Goal: Contribute content

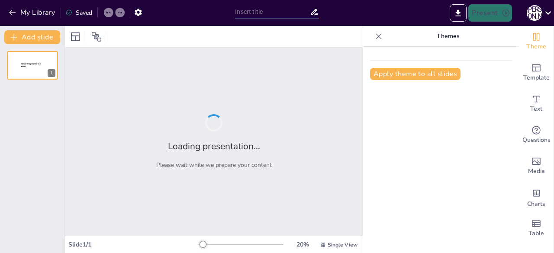
type input "Хмари в освіті: Як технології змінюють навчання"
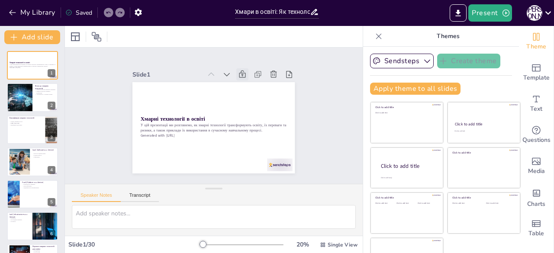
checkbox input "true"
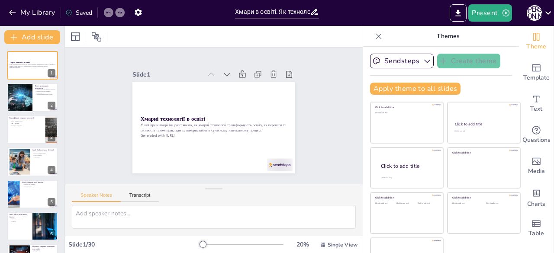
checkbox input "true"
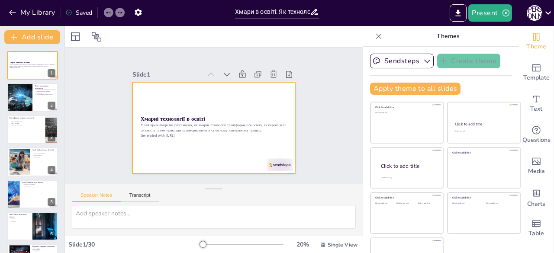
checkbox input "true"
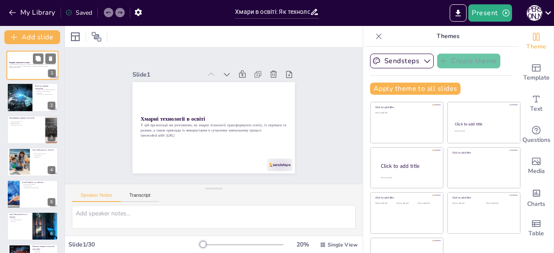
checkbox input "true"
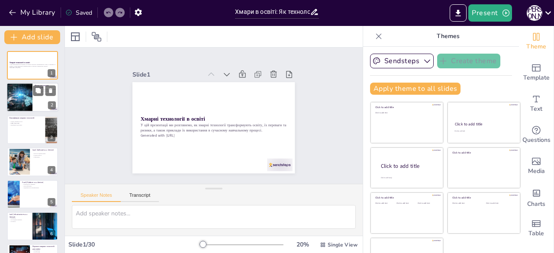
checkbox input "true"
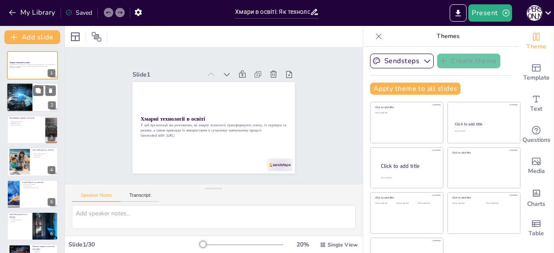
checkbox input "true"
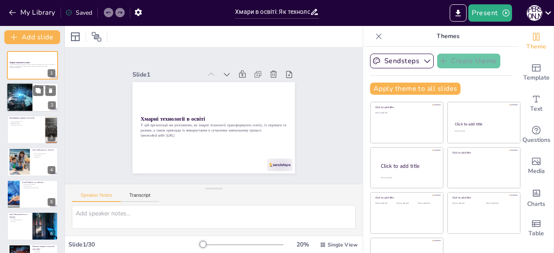
checkbox input "true"
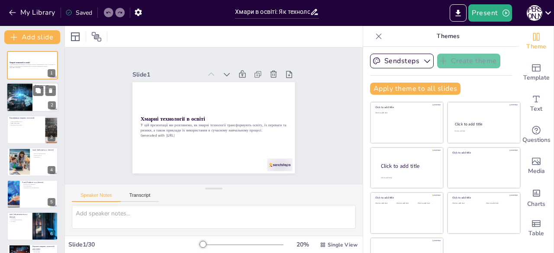
click at [29, 93] on div at bounding box center [19, 97] width 44 height 29
type textarea "Хмарні технології дозволяють студентам отримувати доступ до навчальних матеріал…"
checkbox input "true"
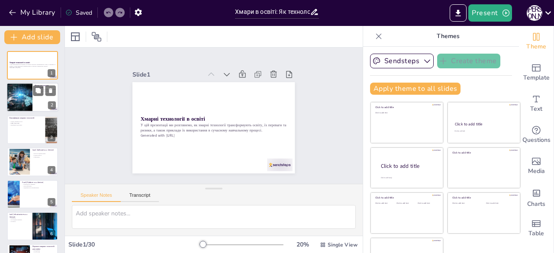
checkbox input "true"
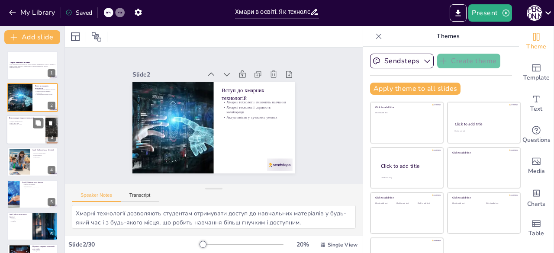
checkbox input "true"
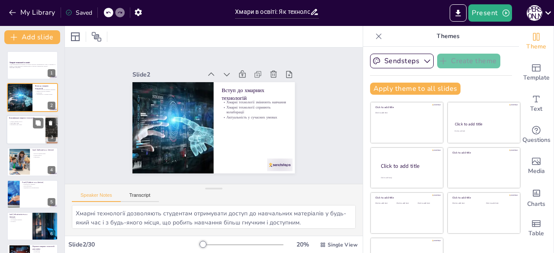
checkbox input "true"
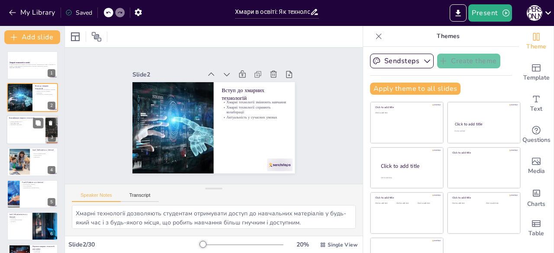
checkbox input "true"
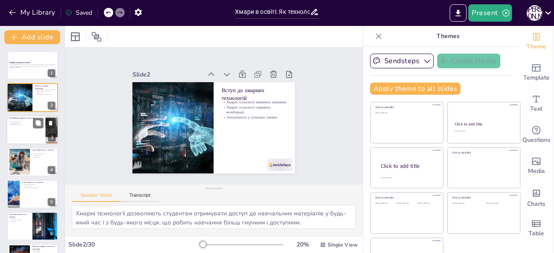
checkbox input "true"
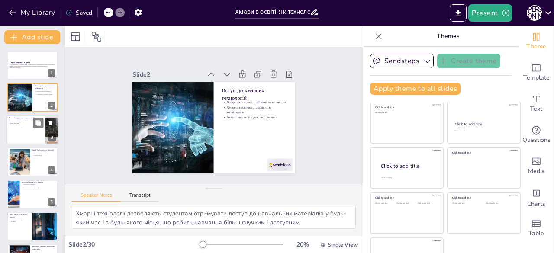
click at [27, 130] on div at bounding box center [32, 129] width 52 height 29
type textarea "Розуміння різних моделей хмарних послуг допомагає вибрати оптимальний варіант д…"
checkbox input "true"
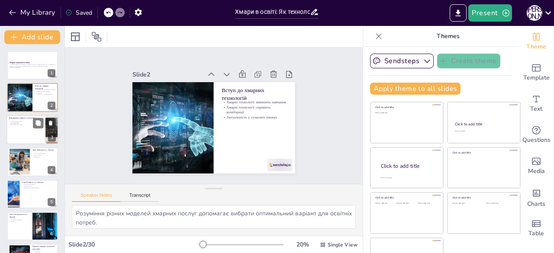
checkbox input "true"
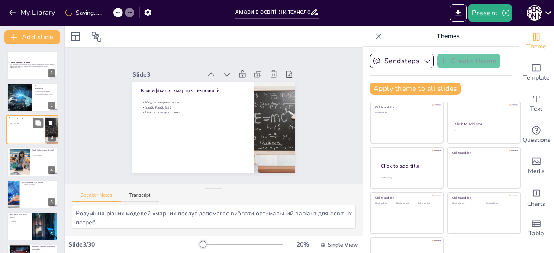
checkbox input "true"
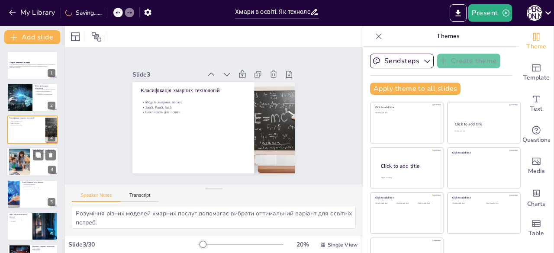
checkbox input "true"
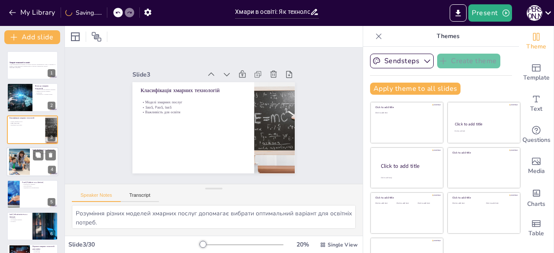
checkbox input "true"
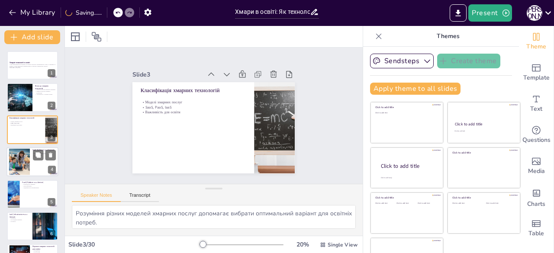
click at [23, 161] on div at bounding box center [20, 162] width 40 height 26
type textarea "SaaS сервіси зазвичай легко налаштовуються і не потребують спеціальних знань дл…"
checkbox input "true"
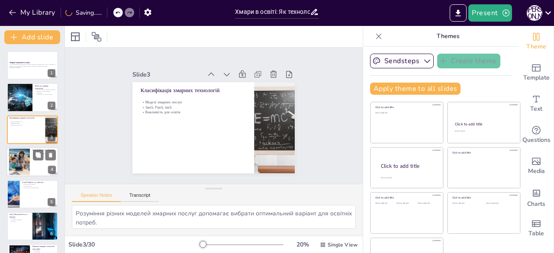
checkbox input "true"
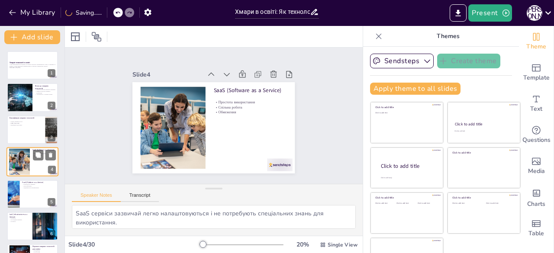
scroll to position [13, 0]
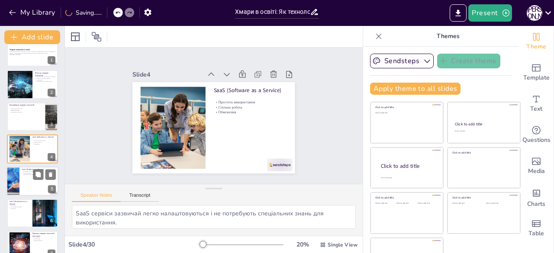
checkbox input "true"
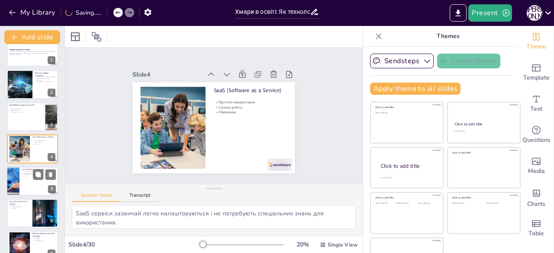
checkbox input "true"
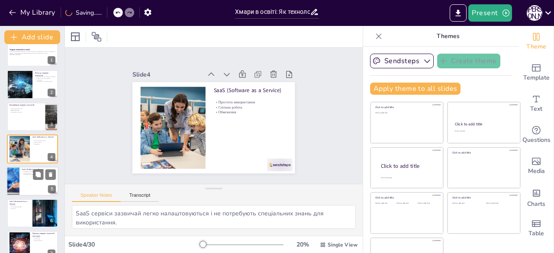
checkbox input "true"
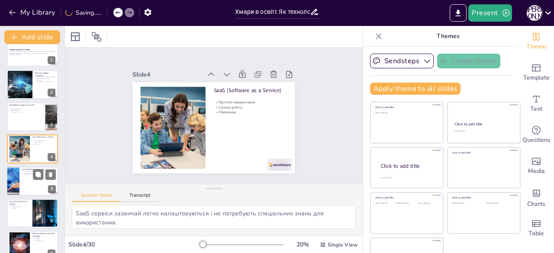
checkbox input "true"
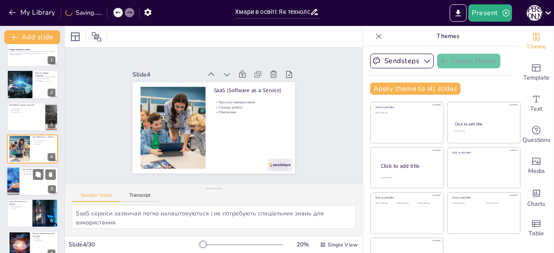
click at [19, 178] on div at bounding box center [32, 181] width 52 height 29
type textarea "PaaS дозволяє розробникам зосередитися на створенні програм, без необхідності а…"
checkbox input "true"
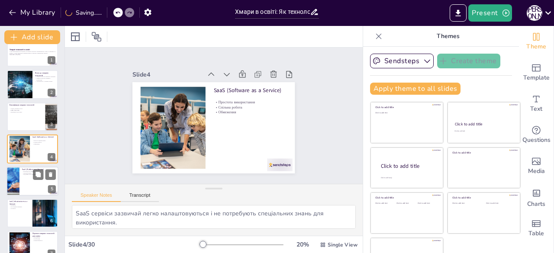
checkbox input "true"
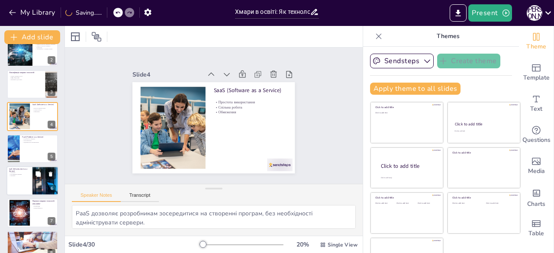
checkbox input "true"
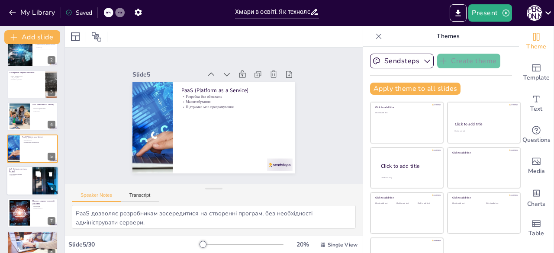
checkbox input "true"
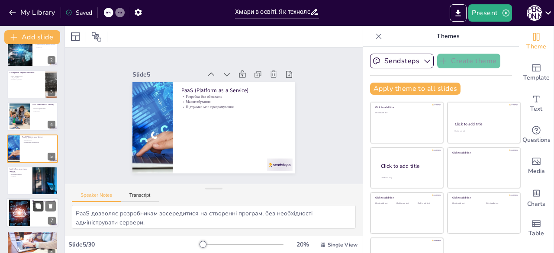
checkbox input "true"
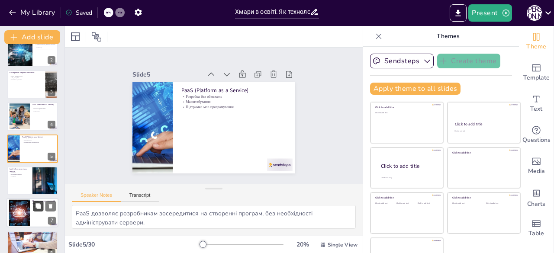
checkbox input "true"
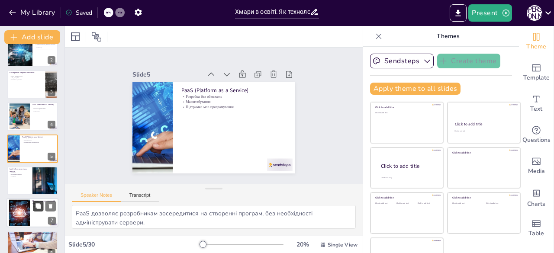
checkbox input "true"
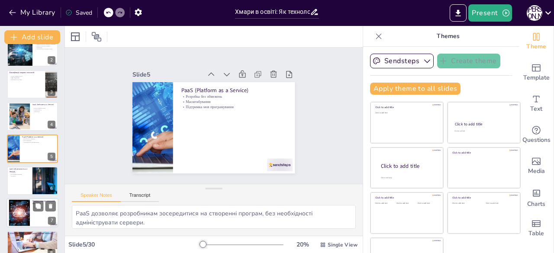
checkbox input "true"
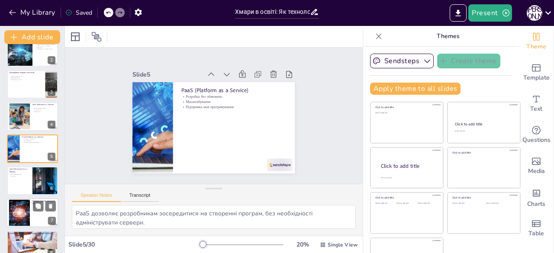
click at [30, 214] on div at bounding box center [32, 213] width 52 height 29
type textarea "Хмарні технології дозволяють студентам отримувати доступ до навчальних матеріал…"
checkbox input "true"
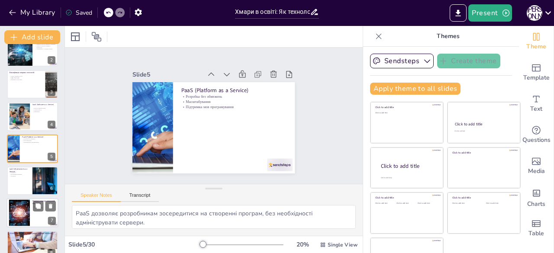
checkbox input "true"
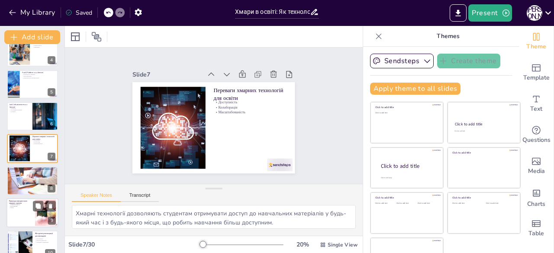
checkbox input "true"
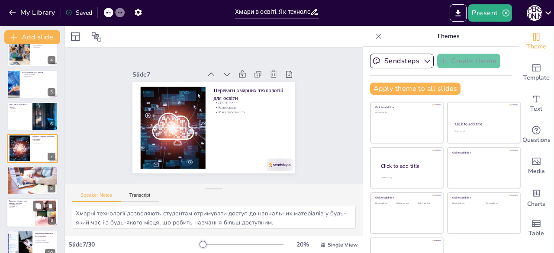
checkbox input "true"
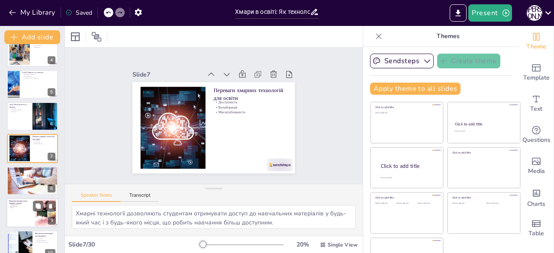
checkbox input "true"
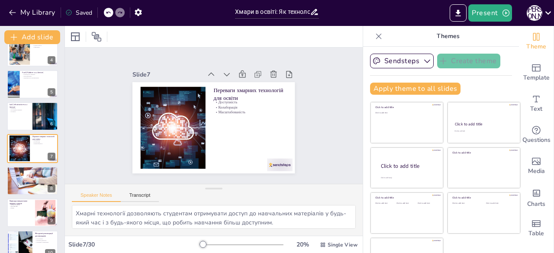
checkbox input "true"
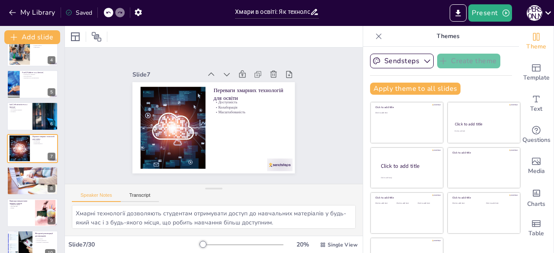
checkbox input "true"
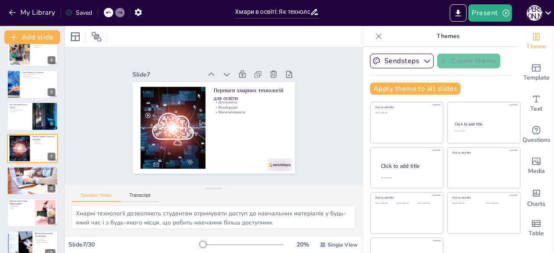
checkbox input "true"
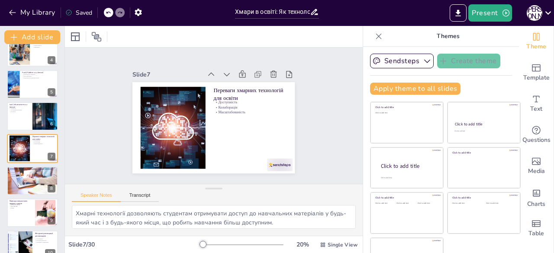
checkbox input "true"
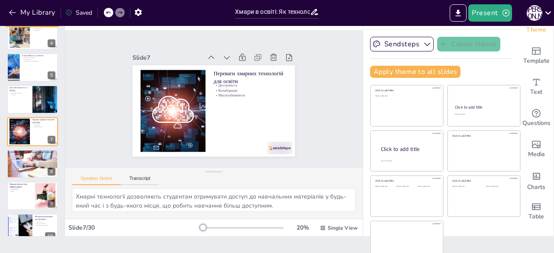
scroll to position [24, 0]
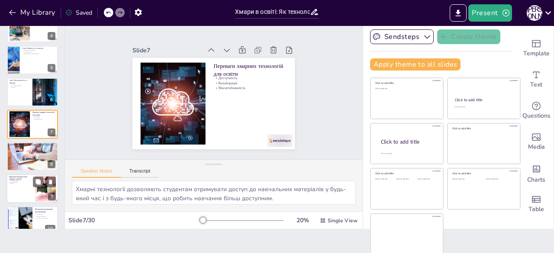
checkbox input "true"
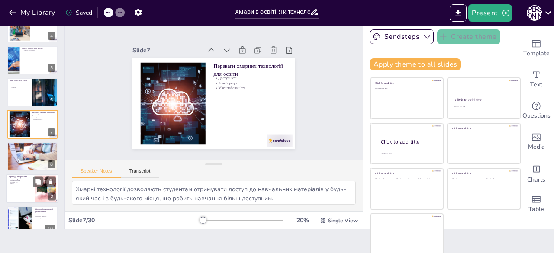
checkbox input "true"
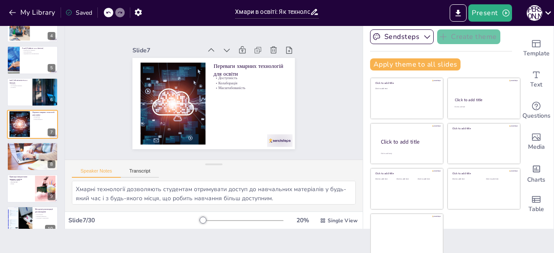
checkbox input "true"
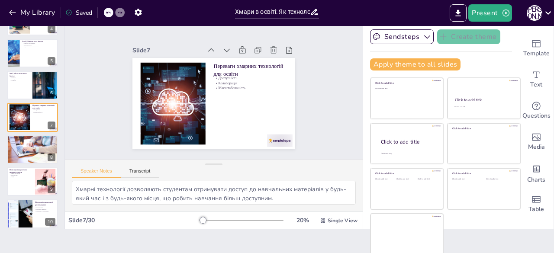
scroll to position [0, 0]
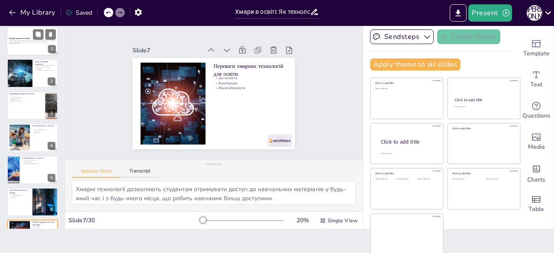
click at [26, 49] on div at bounding box center [32, 40] width 52 height 29
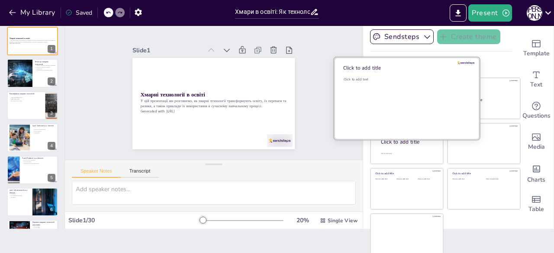
click at [377, 95] on div "Click to add text" at bounding box center [406, 104] width 124 height 54
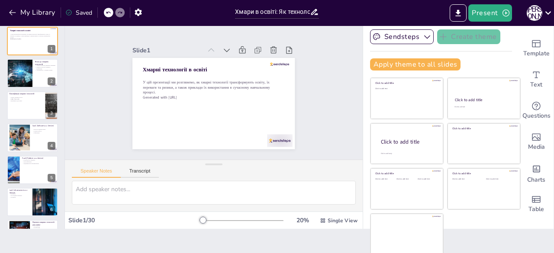
click at [216, 92] on div "Хмарні технології в освіті У цій презентації ми розглянемо, як хмарні технологі…" at bounding box center [212, 104] width 171 height 108
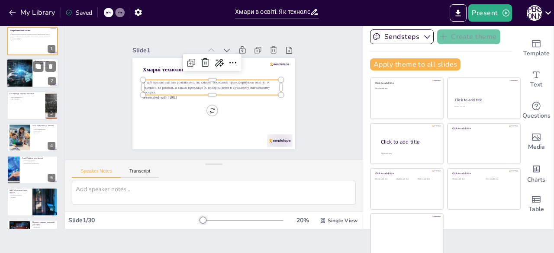
click at [29, 64] on div at bounding box center [19, 73] width 44 height 29
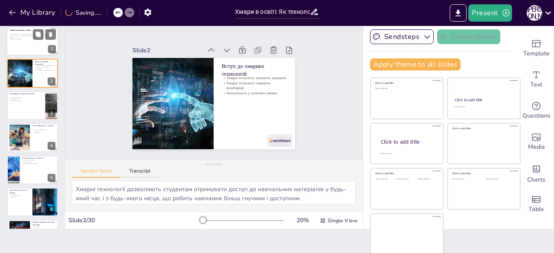
click at [34, 44] on div at bounding box center [32, 40] width 52 height 29
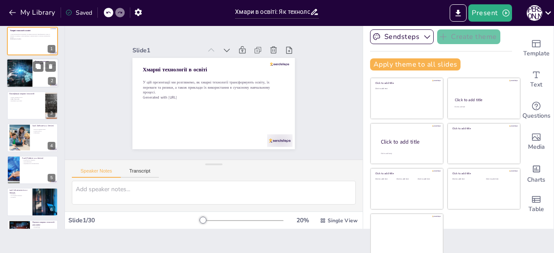
click at [19, 79] on div at bounding box center [19, 73] width 44 height 29
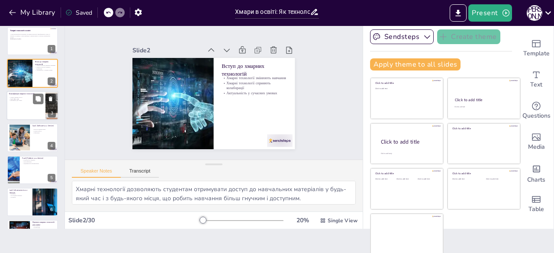
click at [22, 102] on div at bounding box center [32, 105] width 52 height 29
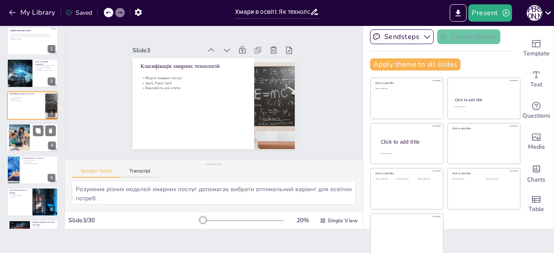
click at [25, 131] on div at bounding box center [20, 138] width 40 height 26
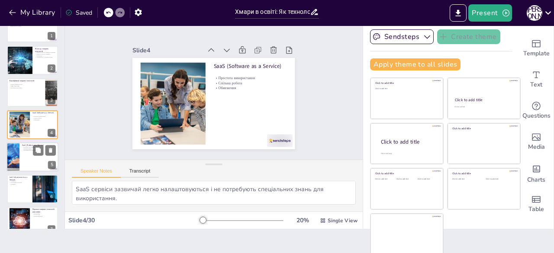
click at [17, 154] on div at bounding box center [13, 156] width 59 height 29
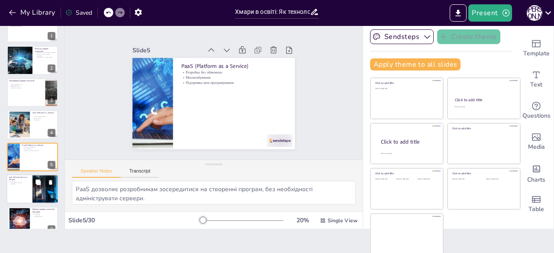
scroll to position [45, 0]
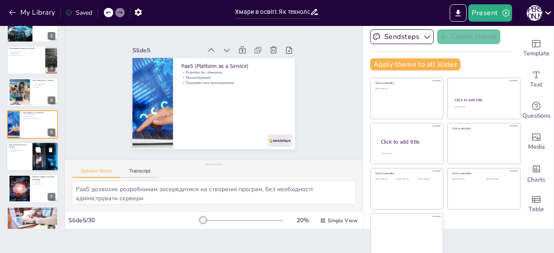
click at [19, 162] on div at bounding box center [32, 156] width 52 height 29
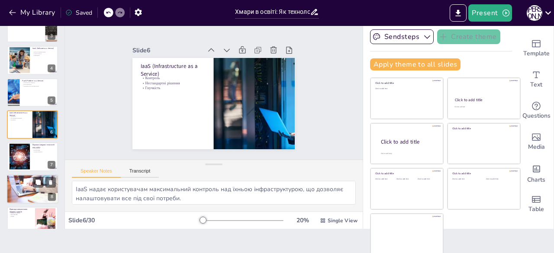
click at [22, 178] on p "[DEMOGRAPHIC_DATA] впровадження хмарних технологій" at bounding box center [32, 177] width 47 height 3
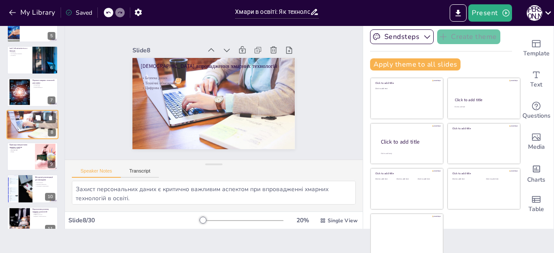
scroll to position [185, 0]
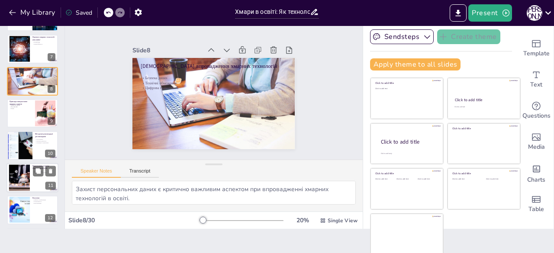
click at [21, 181] on div at bounding box center [19, 178] width 47 height 26
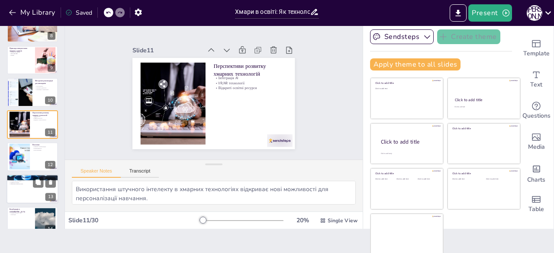
click at [22, 199] on div at bounding box center [32, 188] width 52 height 29
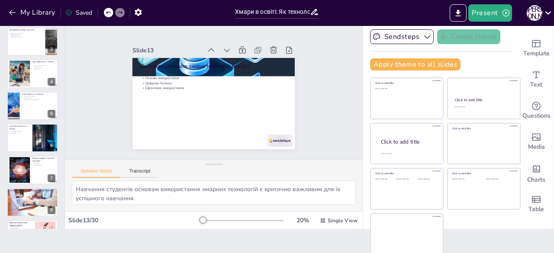
scroll to position [0, 0]
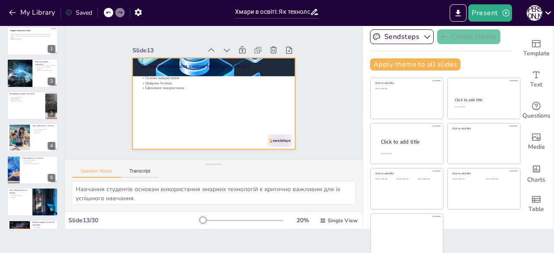
click at [162, 82] on p "Цифрова безпека" at bounding box center [215, 83] width 146 height 20
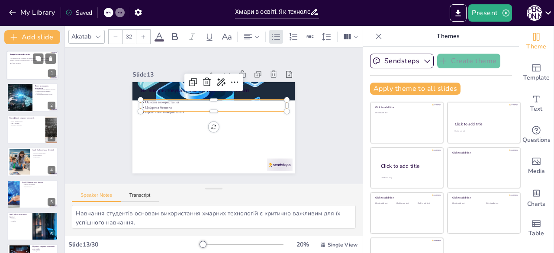
click at [29, 62] on p "У цій презентації ми розглянемо, як хмарні технології трансформують освіту, їх …" at bounding box center [32, 60] width 44 height 5
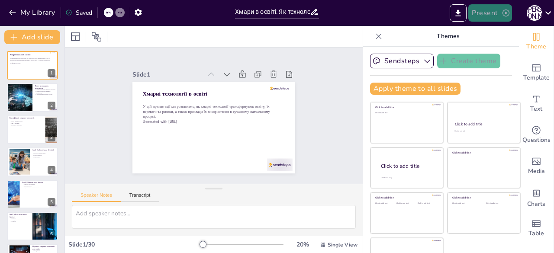
click at [498, 12] on button "Present" at bounding box center [489, 12] width 43 height 17
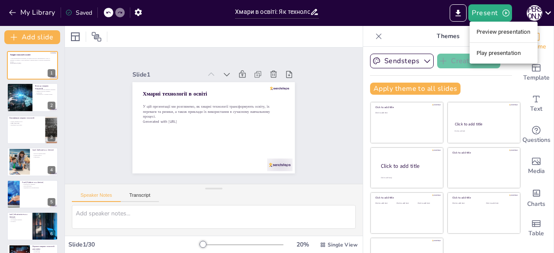
click at [516, 35] on li "Preview presentation" at bounding box center [504, 32] width 68 height 14
